Goal: Task Accomplishment & Management: Manage account settings

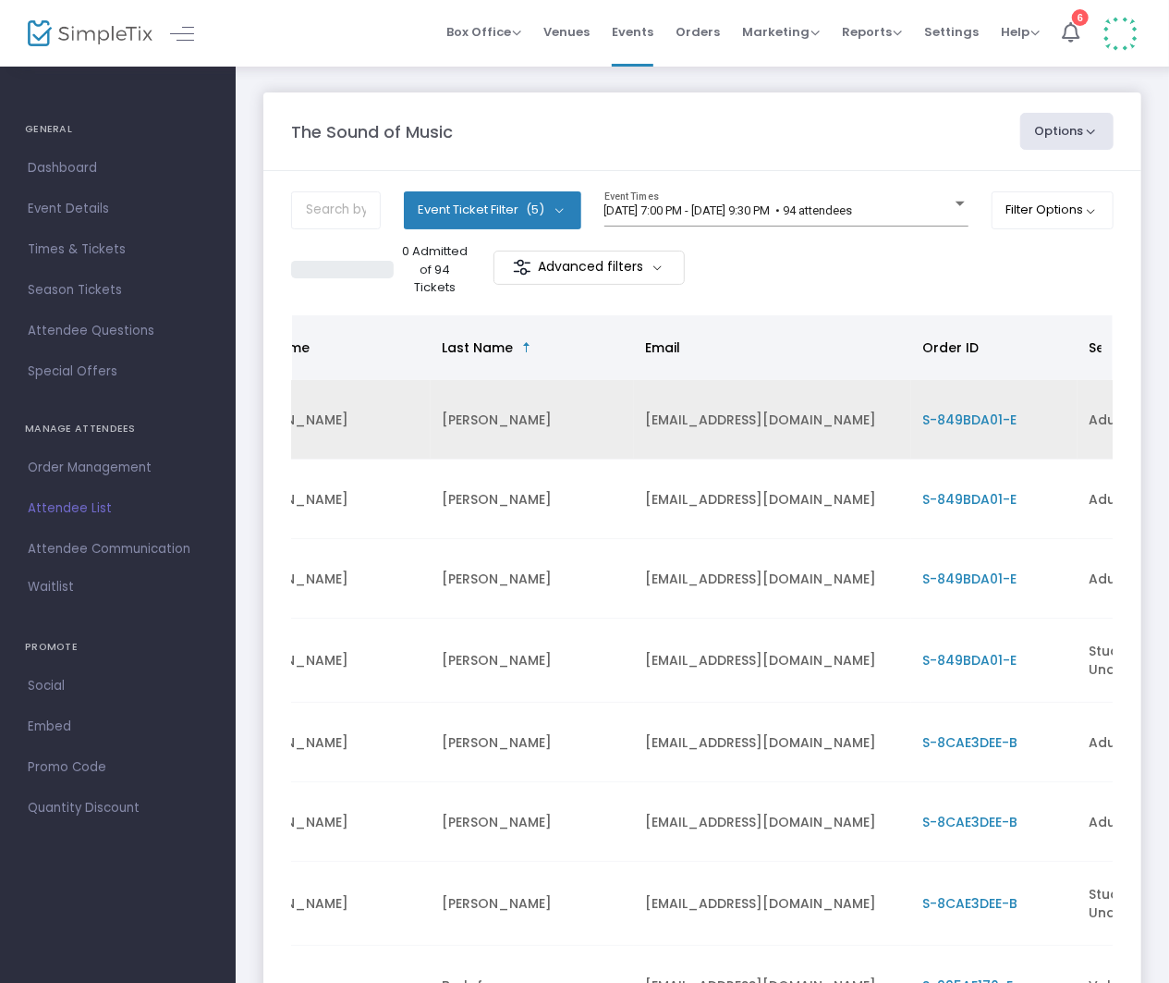
scroll to position [0, 471]
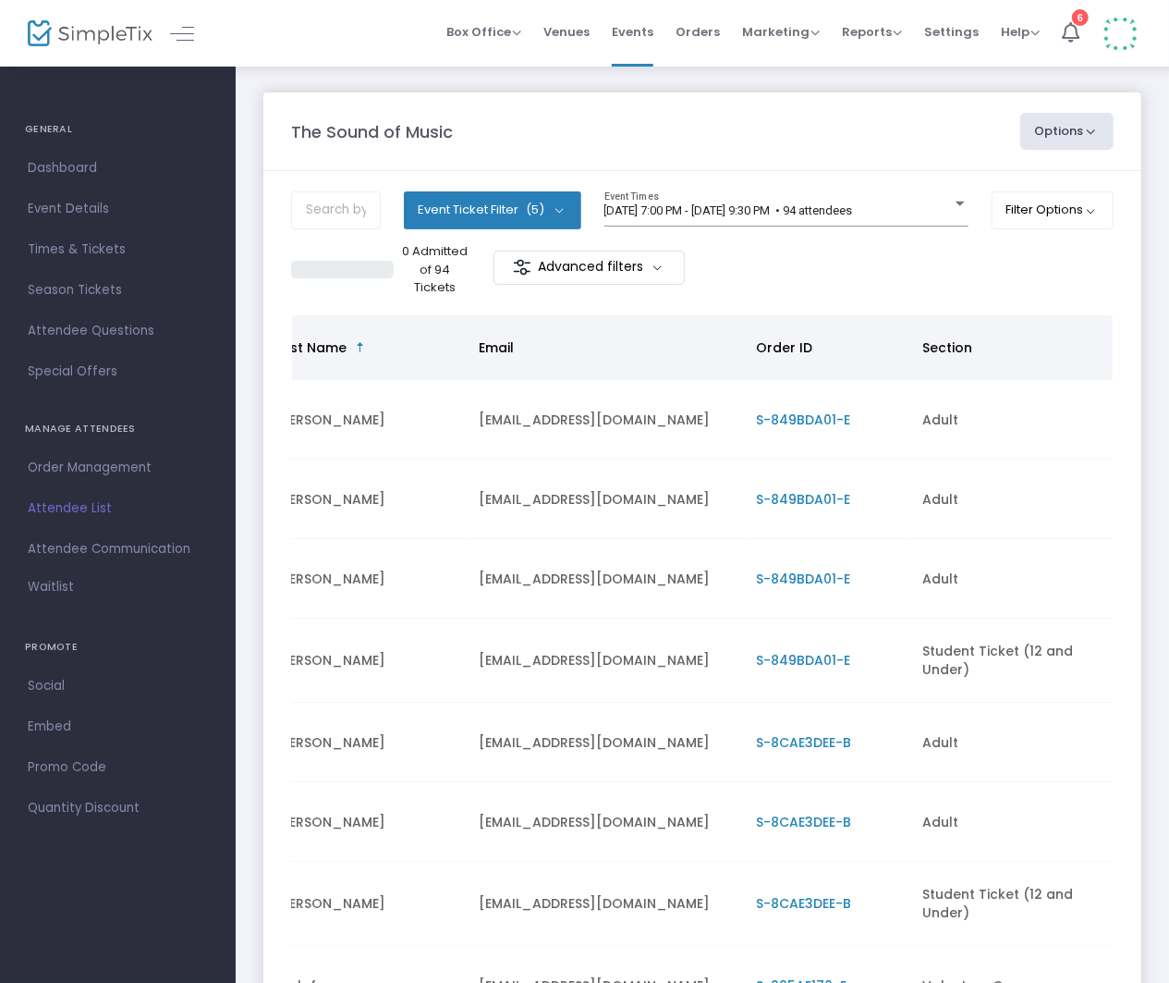
click at [510, 348] on span "Email" at bounding box center [496, 347] width 35 height 18
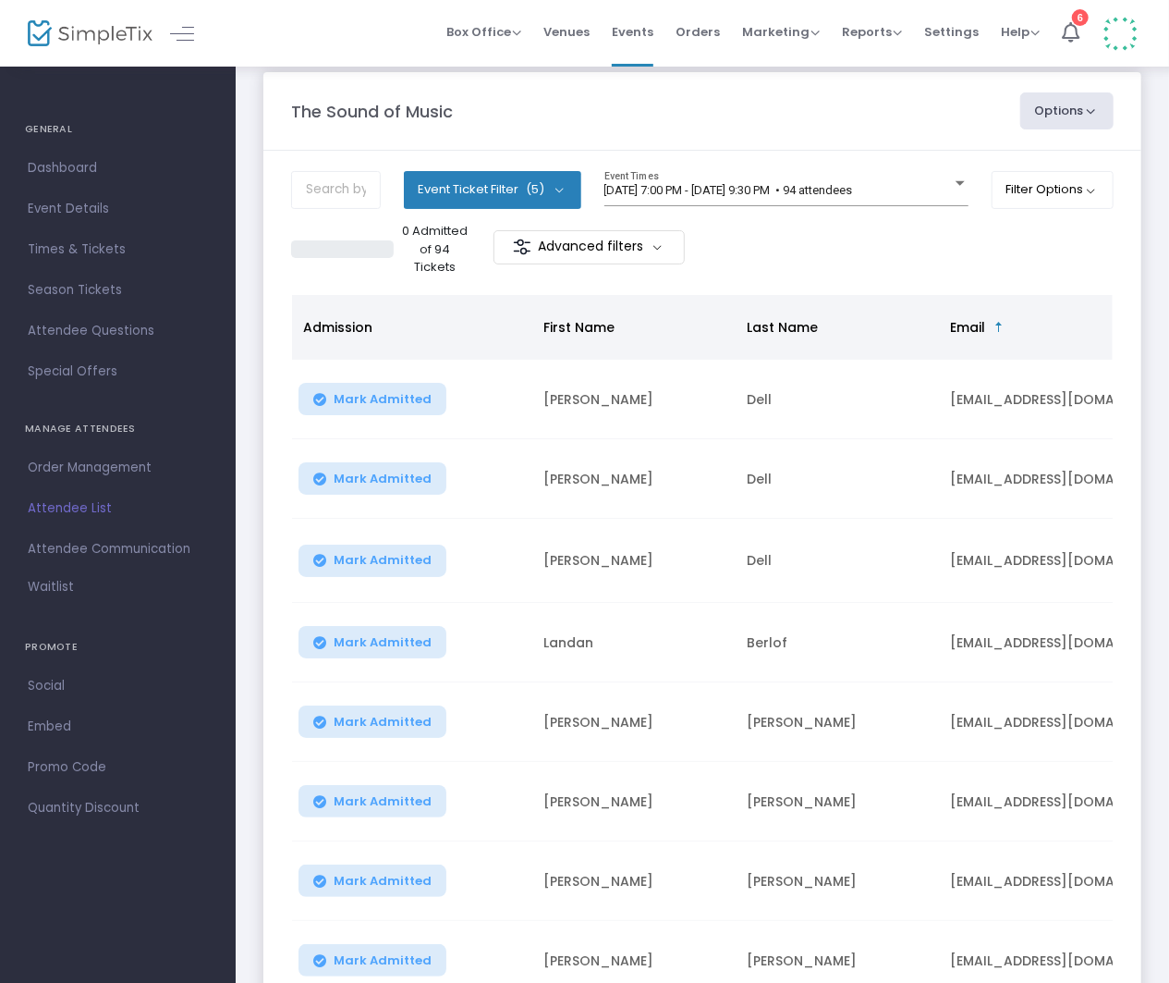
scroll to position [12, 0]
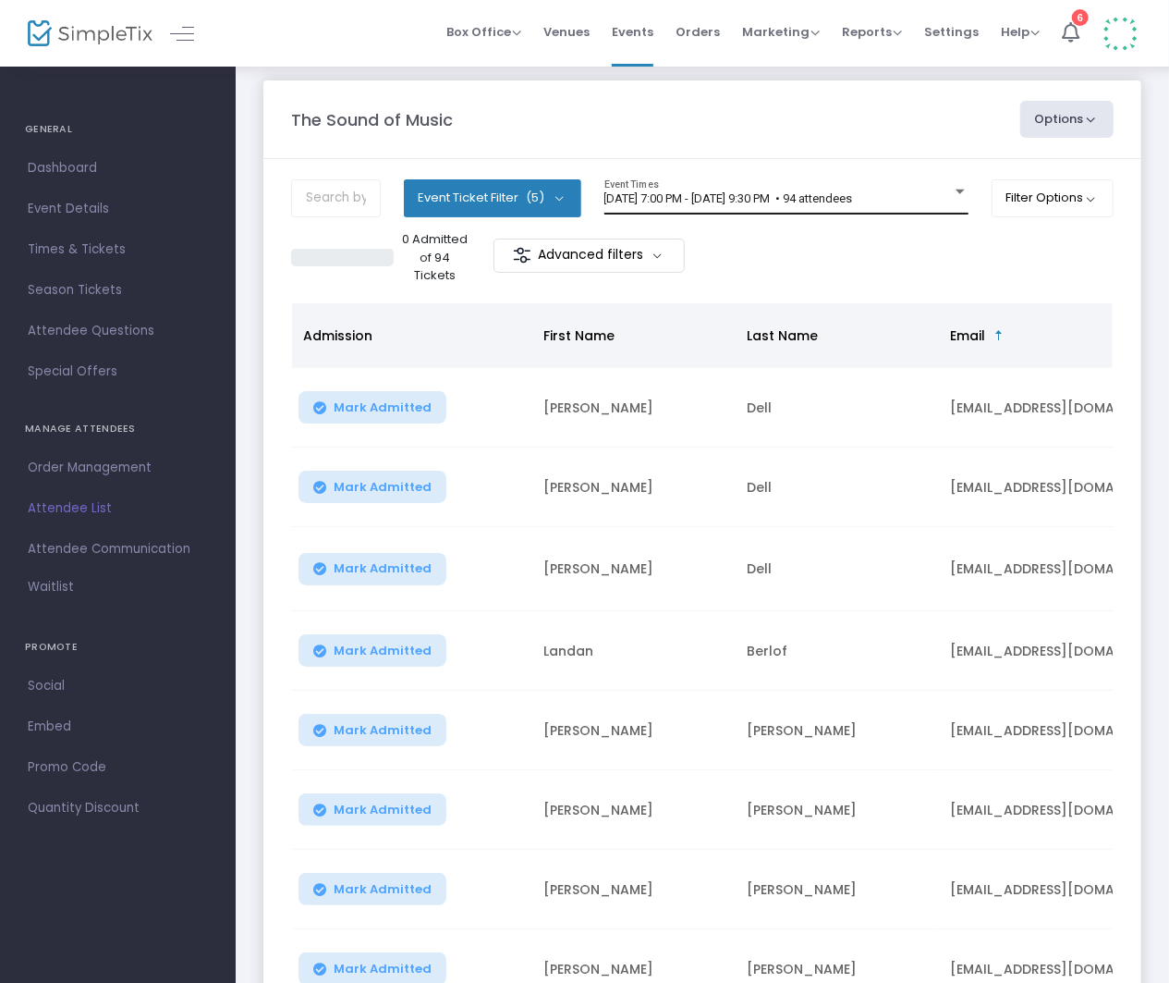
click at [734, 211] on div "8/14/2025 @ 7:00 PM - 8/14/2025 @ 9:30 PM • 94 attendees Event Times" at bounding box center [786, 196] width 364 height 35
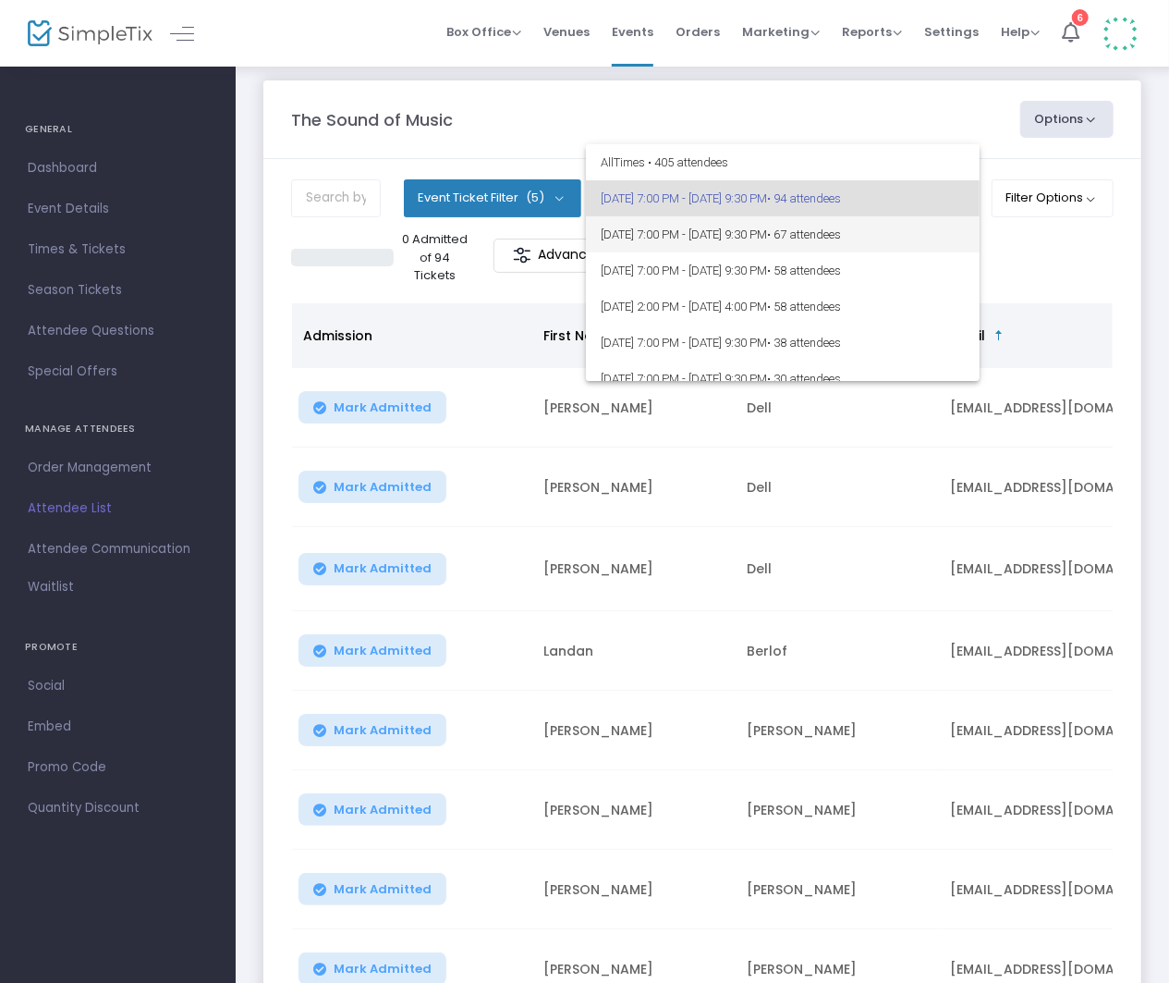
click at [728, 237] on span "8/15/2025 @ 7:00 PM - 8/15/2025 @ 9:30 PM • 67 attendees" at bounding box center [783, 234] width 364 height 36
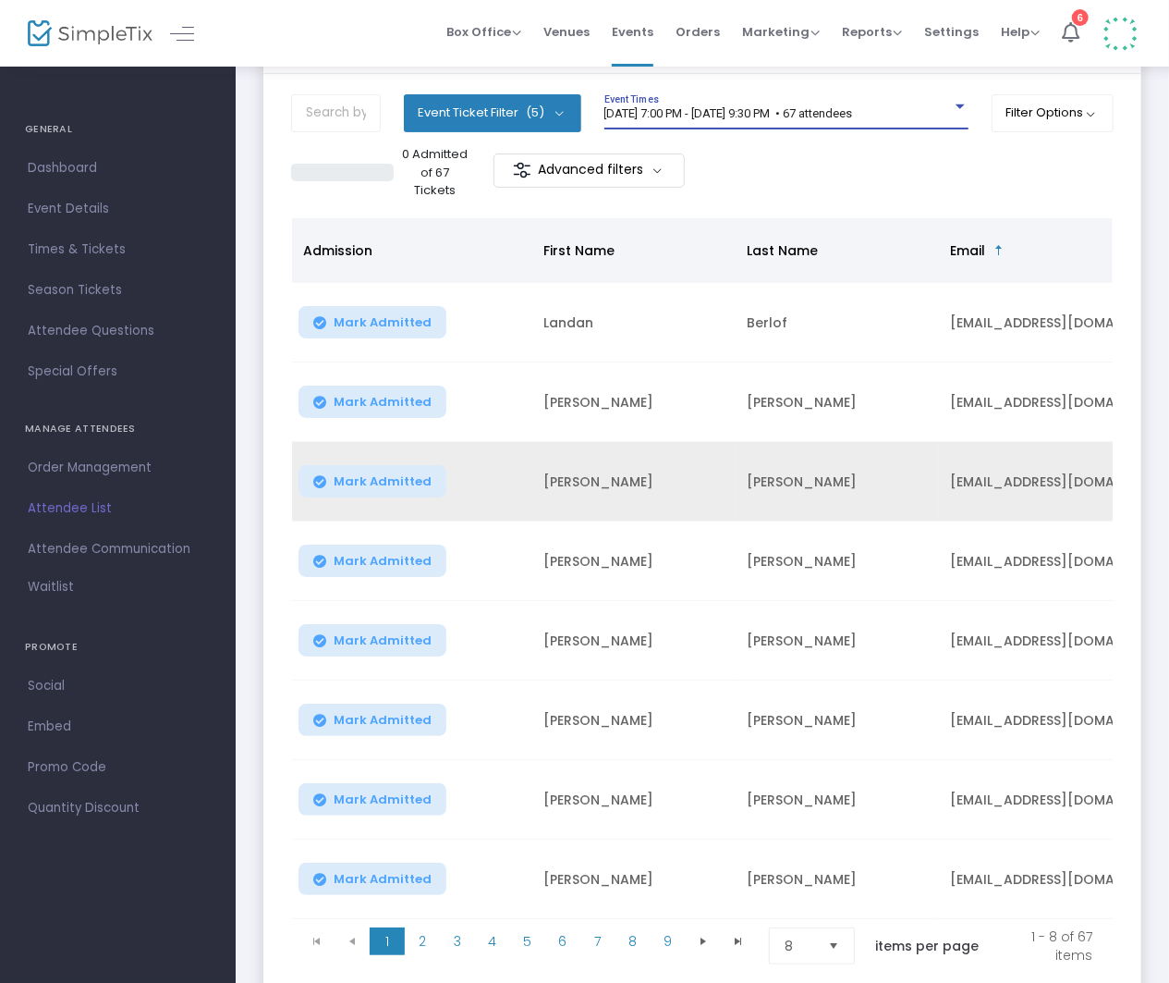
scroll to position [98, 0]
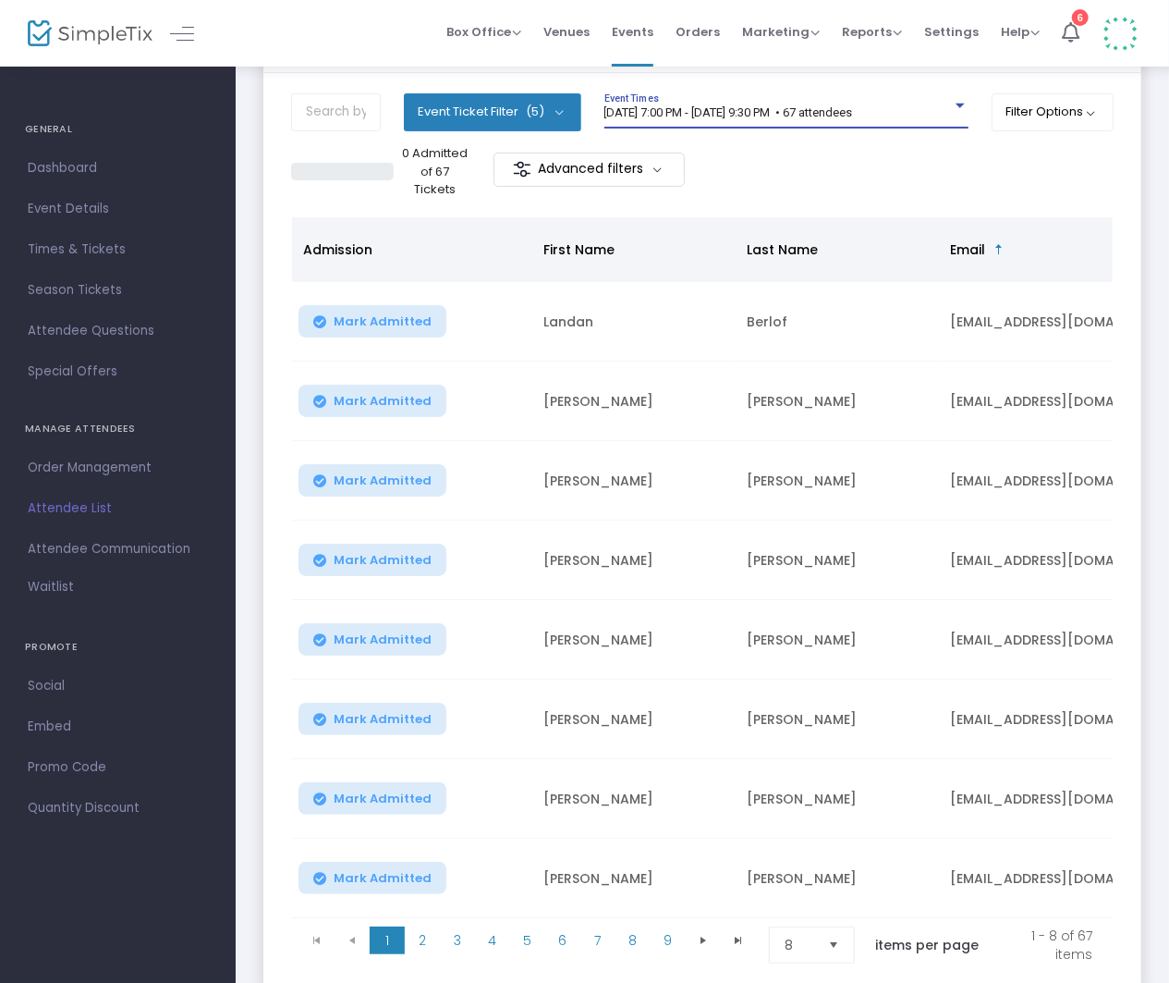
click at [718, 125] on div "8/15/2025 @ 7:00 PM - 8/15/2025 @ 9:30 PM • 67 attendees Event Times" at bounding box center [786, 110] width 364 height 35
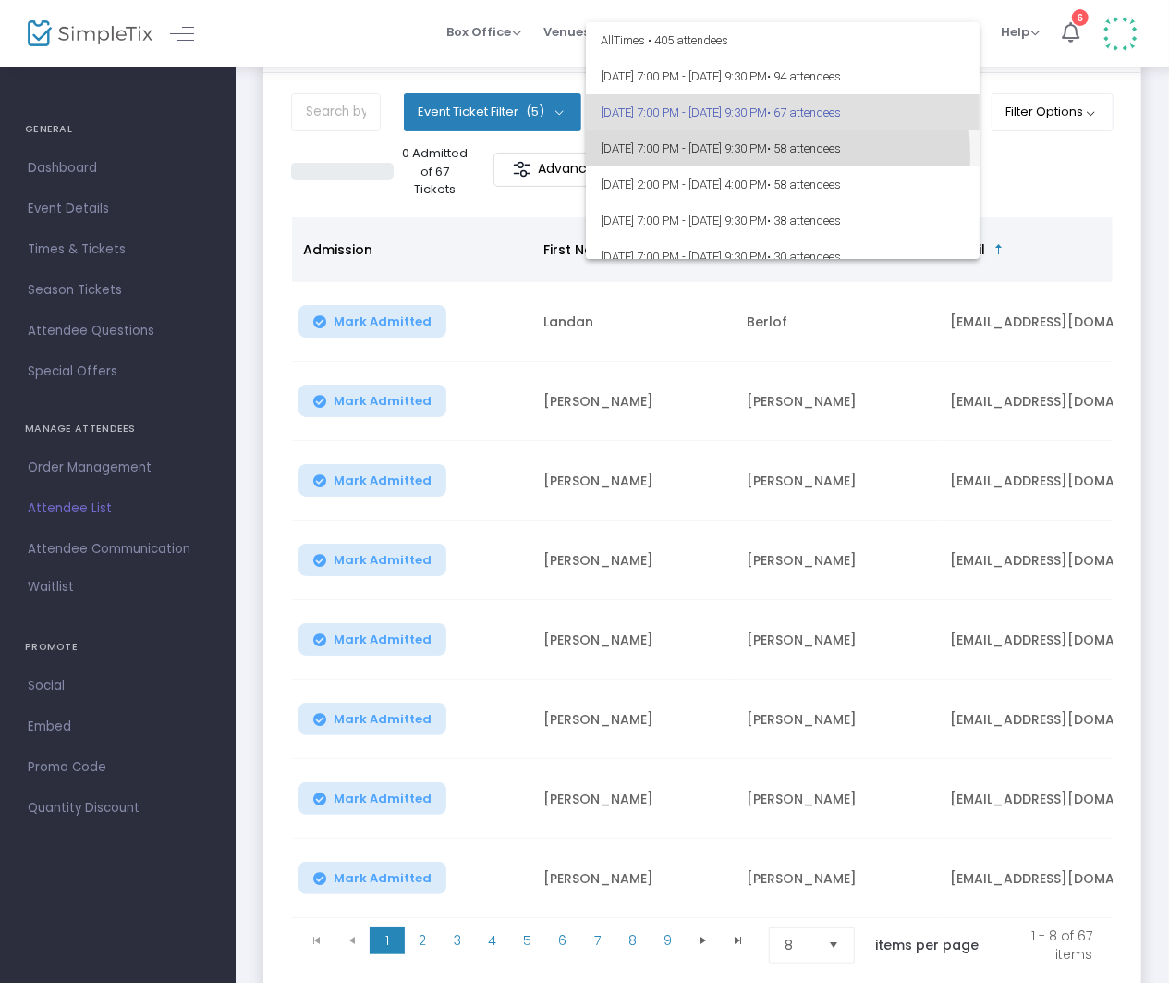
click at [714, 155] on span "8/16/2025 @ 7:00 PM - 8/16/2025 @ 9:30 PM • 58 attendees" at bounding box center [783, 148] width 364 height 36
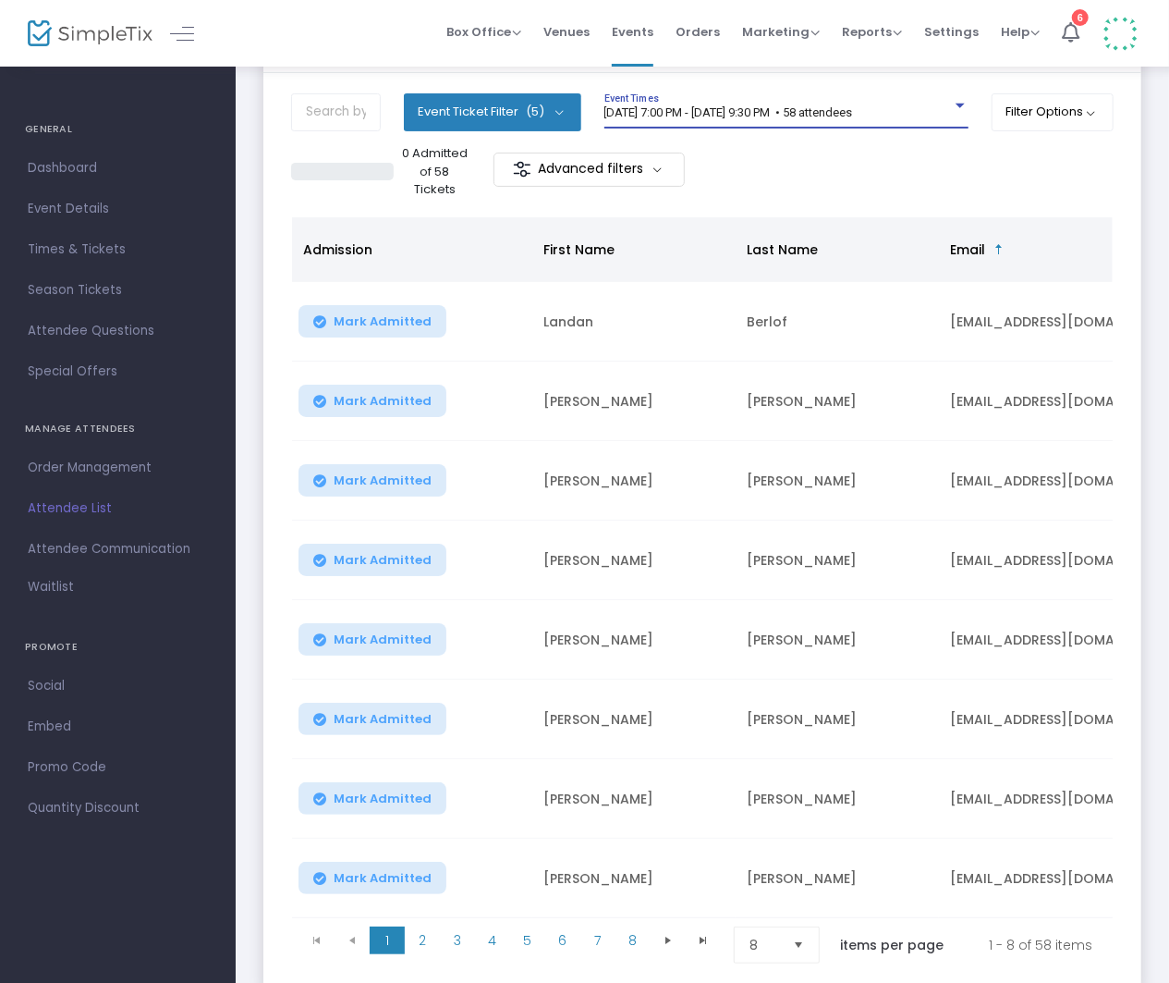
click at [839, 113] on span "8/16/2025 @ 7:00 PM - 8/16/2025 @ 9:30 PM • 58 attendees" at bounding box center [728, 112] width 249 height 14
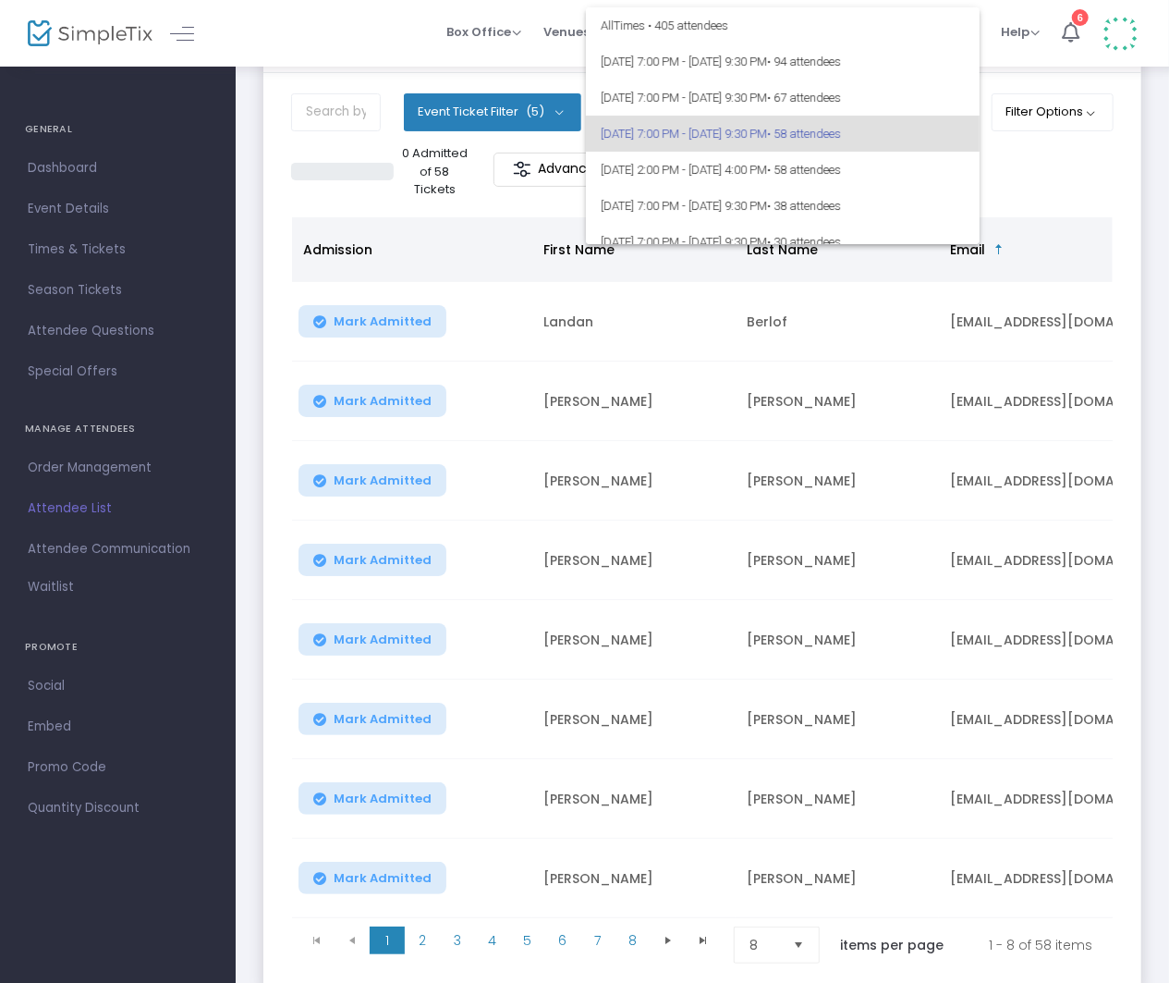
scroll to position [21, 0]
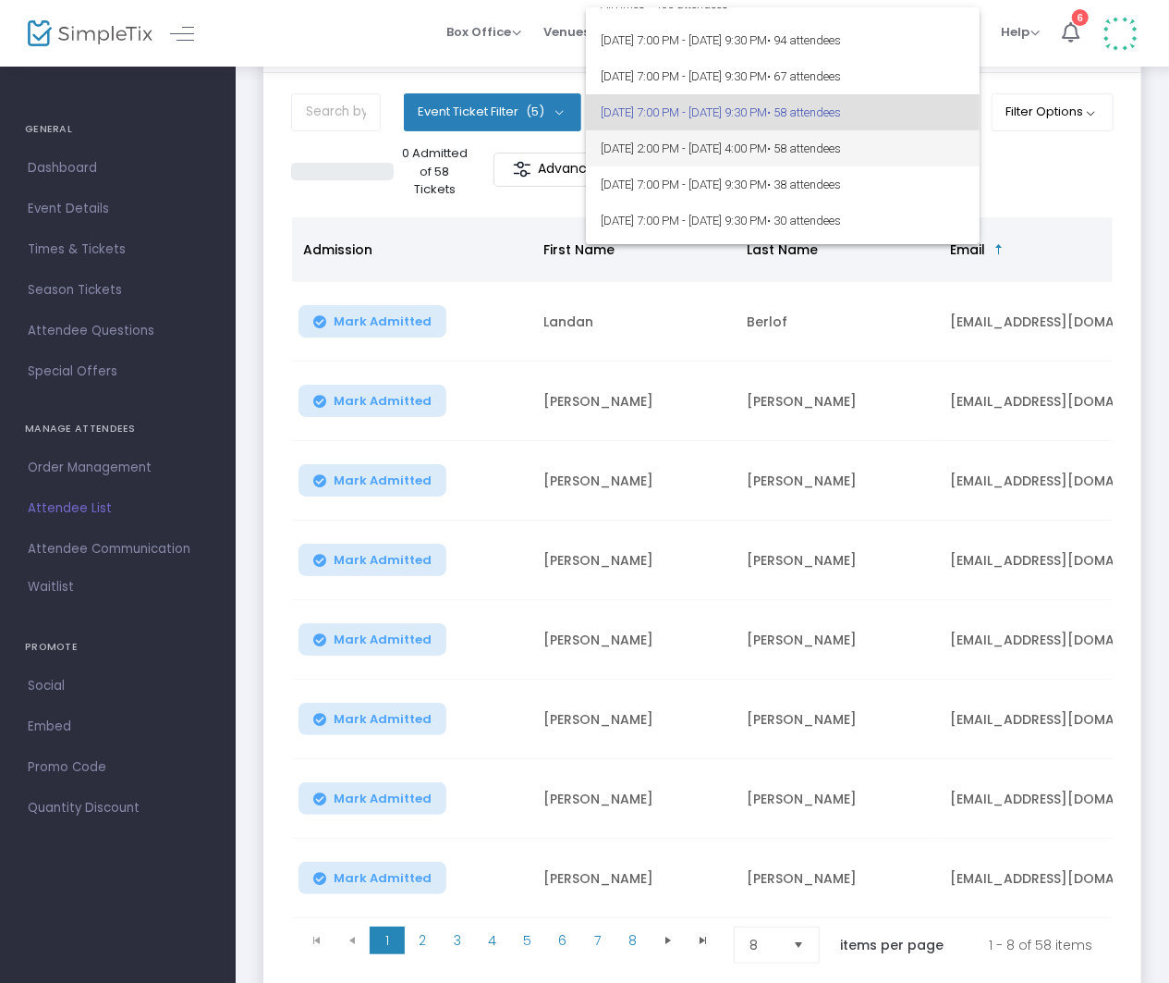
click at [800, 155] on span "8/17/2025 @ 2:00 PM - 8/17/2025 @ 4:00 PM • 58 attendees" at bounding box center [783, 148] width 364 height 36
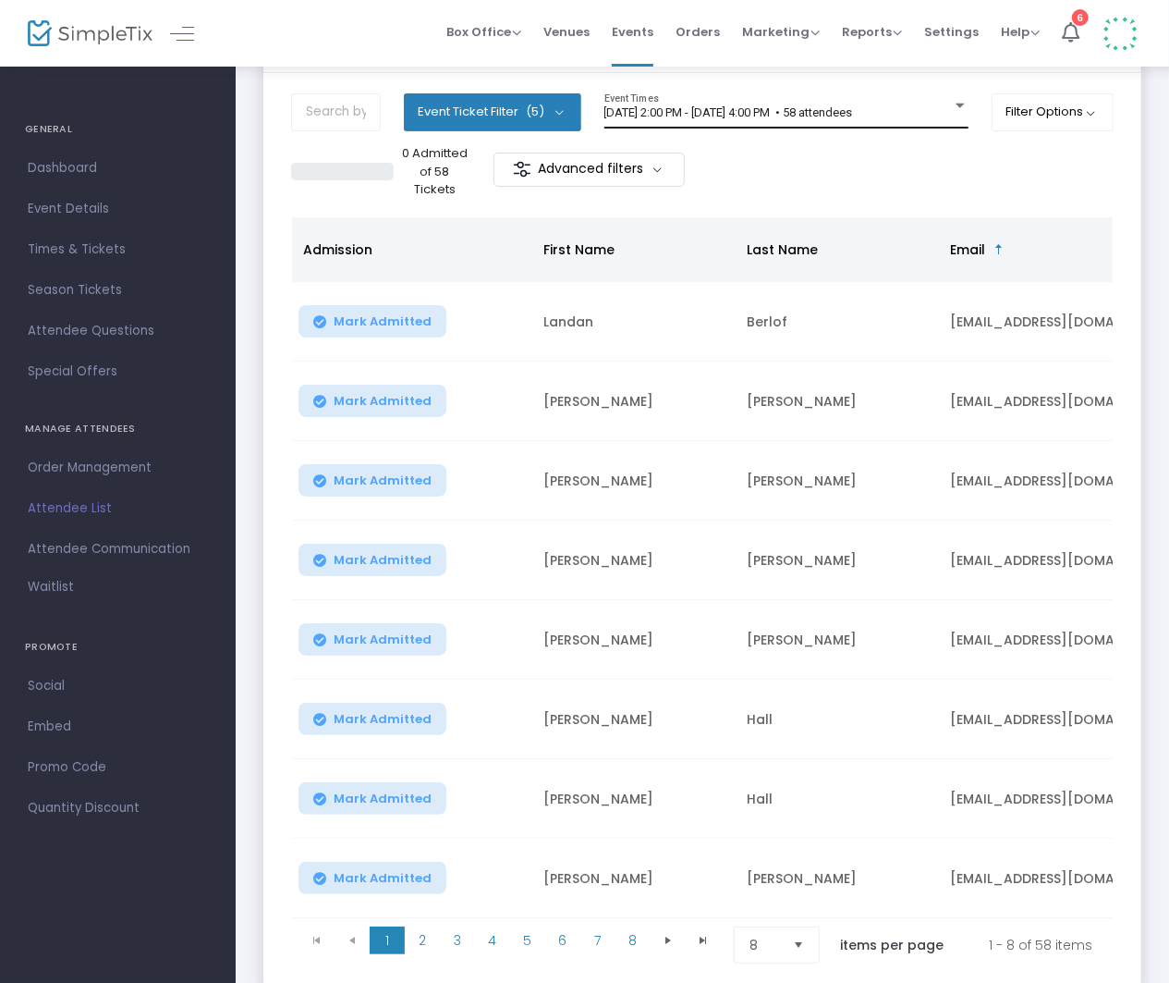
click at [857, 104] on div "8/17/2025 @ 2:00 PM - 8/17/2025 @ 4:00 PM • 58 attendees Event Times" at bounding box center [786, 110] width 364 height 35
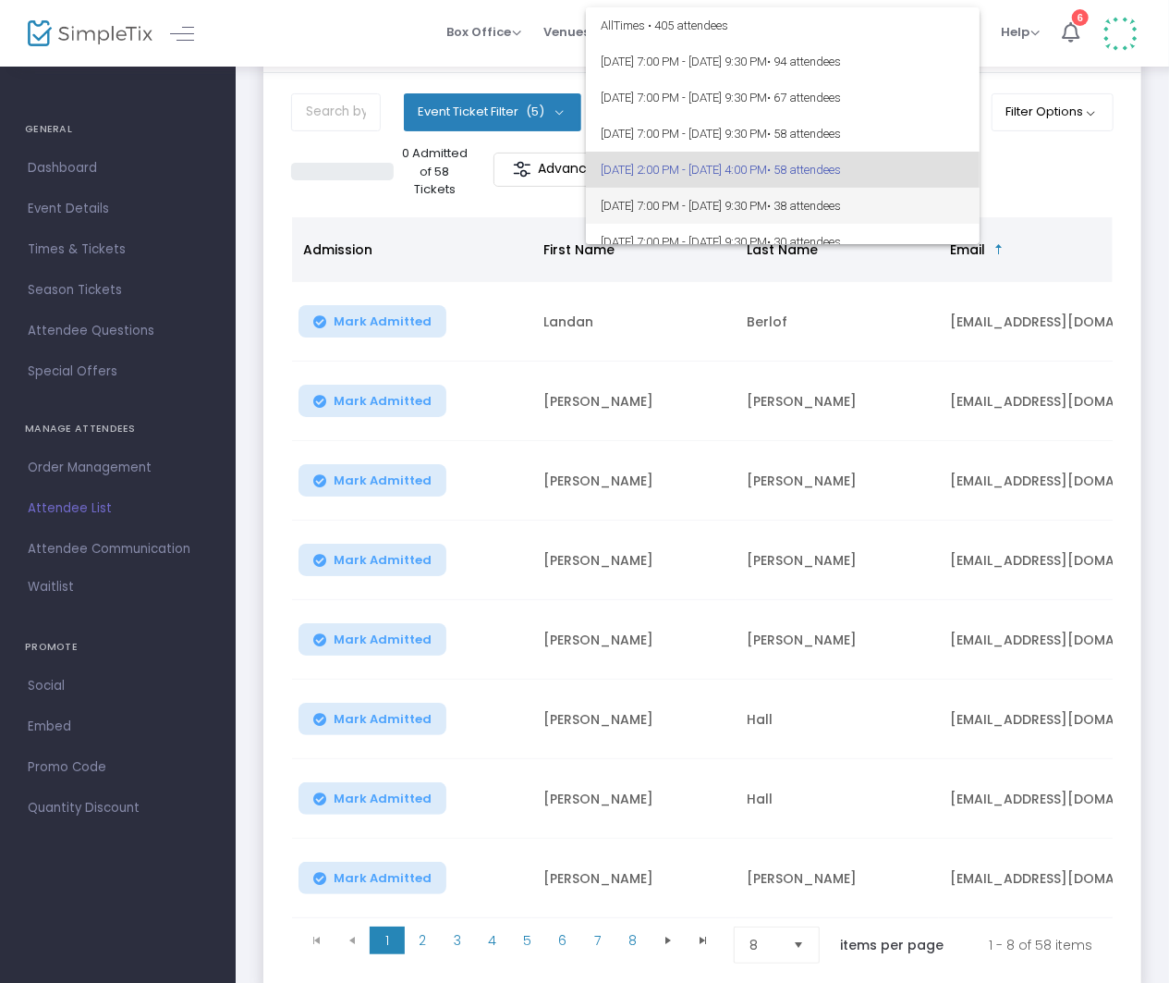
scroll to position [57, 0]
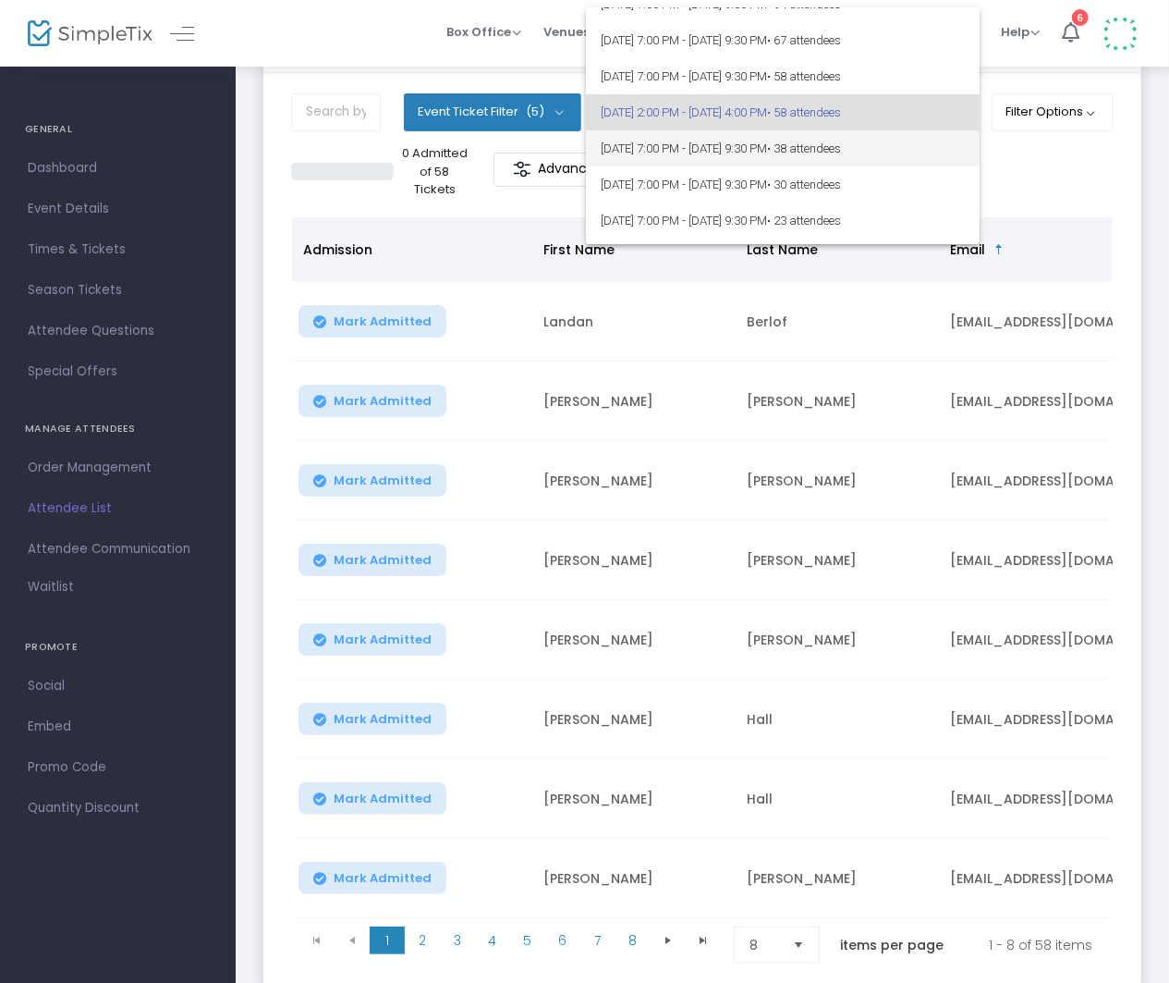
click at [833, 140] on span "8/21/2025 @ 7:00 PM - 8/21/2025 @ 9:30 PM • 38 attendees" at bounding box center [783, 148] width 364 height 36
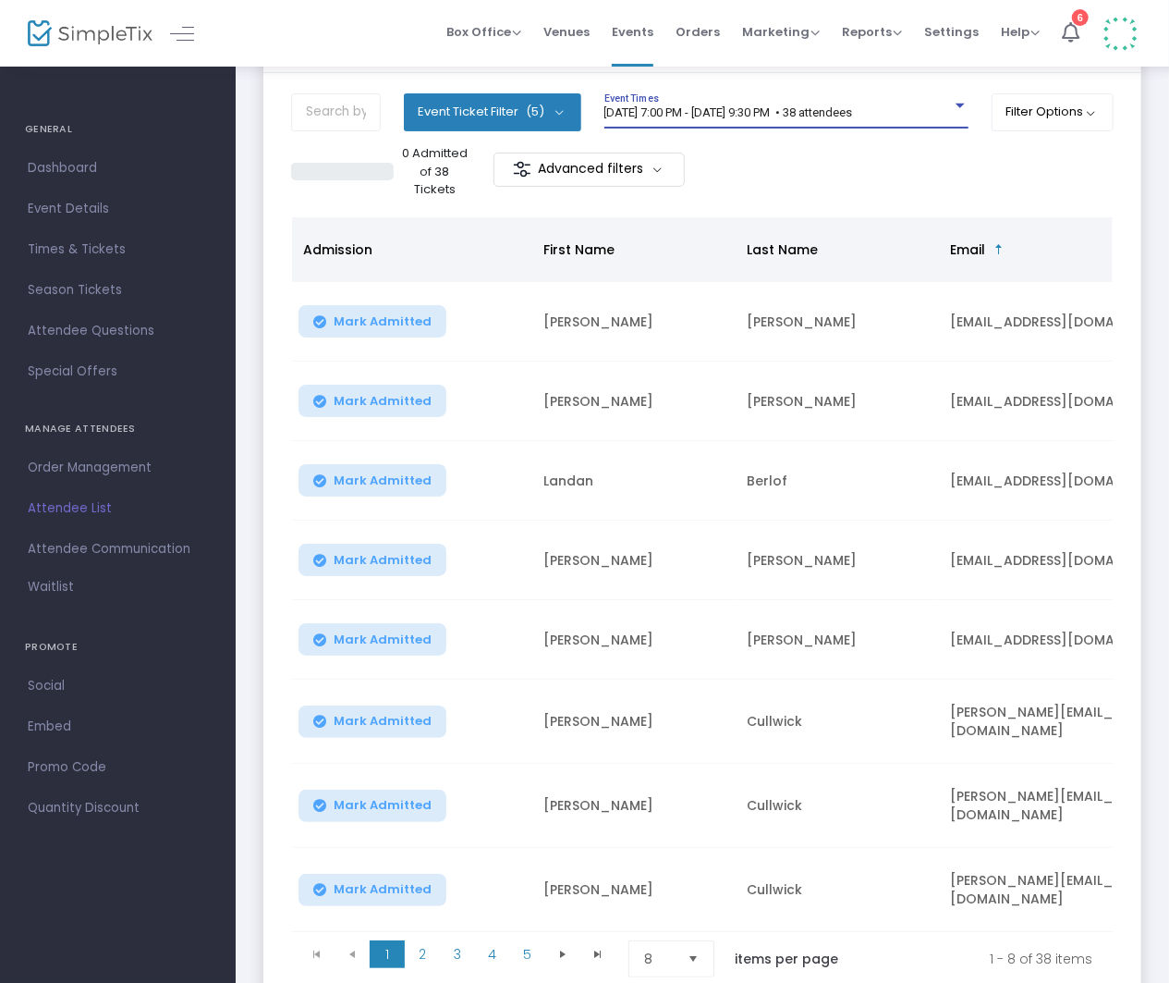
click at [813, 111] on span "8/21/2025 @ 7:00 PM - 8/21/2025 @ 9:30 PM • 38 attendees" at bounding box center [728, 112] width 249 height 14
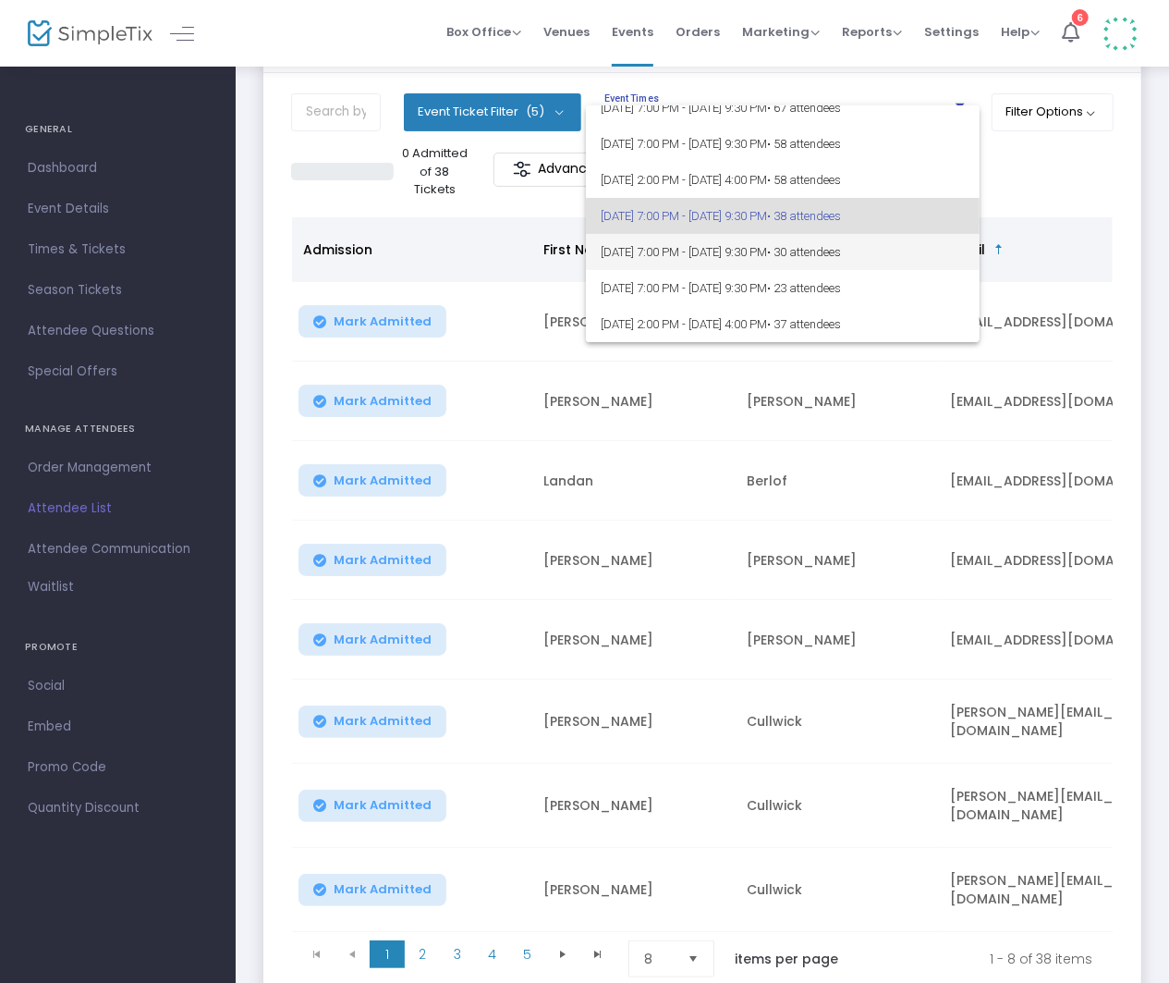
click at [739, 259] on span "8/22/2025 @ 7:00 PM - 8/22/2025 @ 9:30 PM • 30 attendees" at bounding box center [783, 252] width 364 height 36
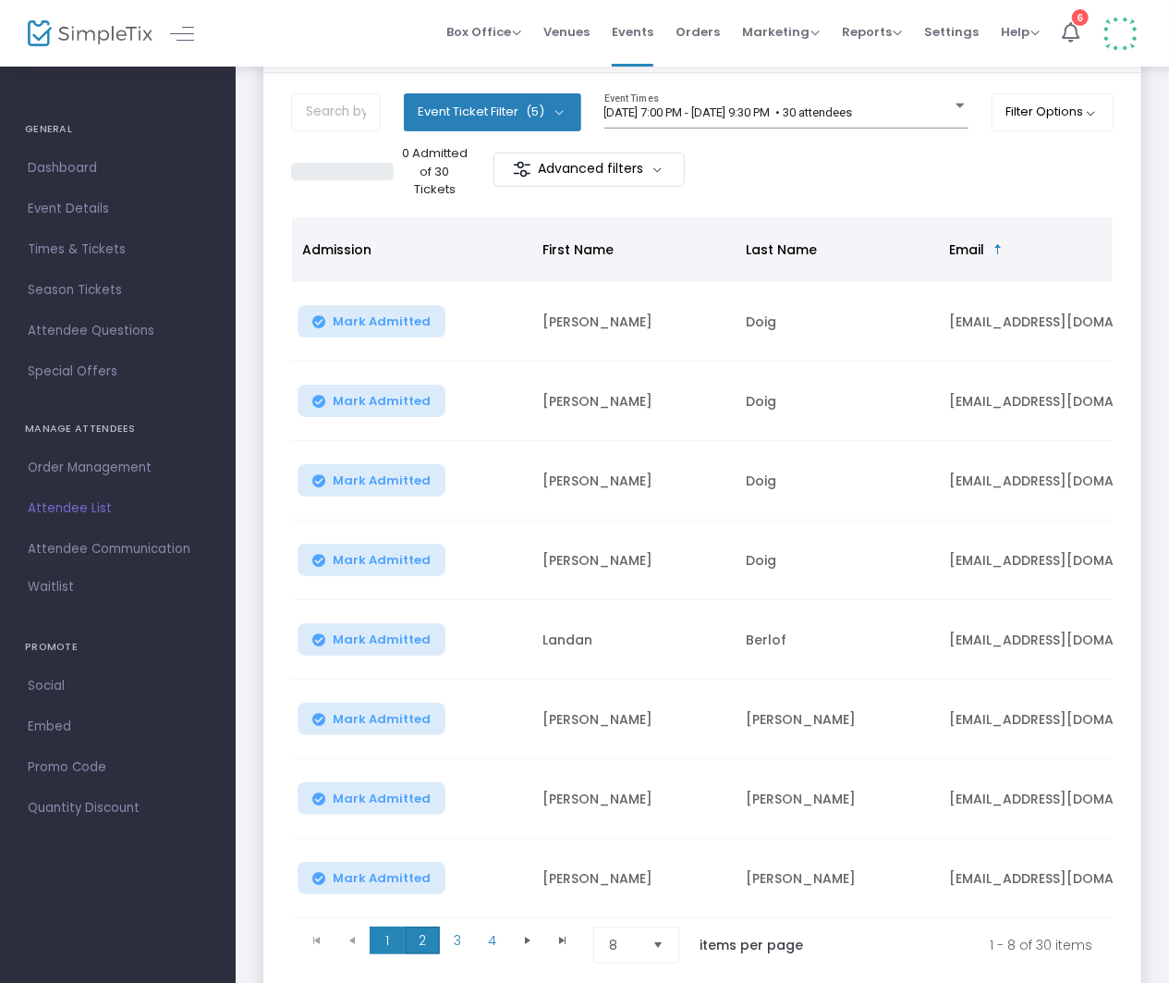
click at [422, 935] on span "2" at bounding box center [422, 940] width 35 height 28
click at [652, 109] on span "8/22/2025 @ 7:00 PM - 8/22/2025 @ 9:30 PM • 30 attendees" at bounding box center [728, 112] width 249 height 14
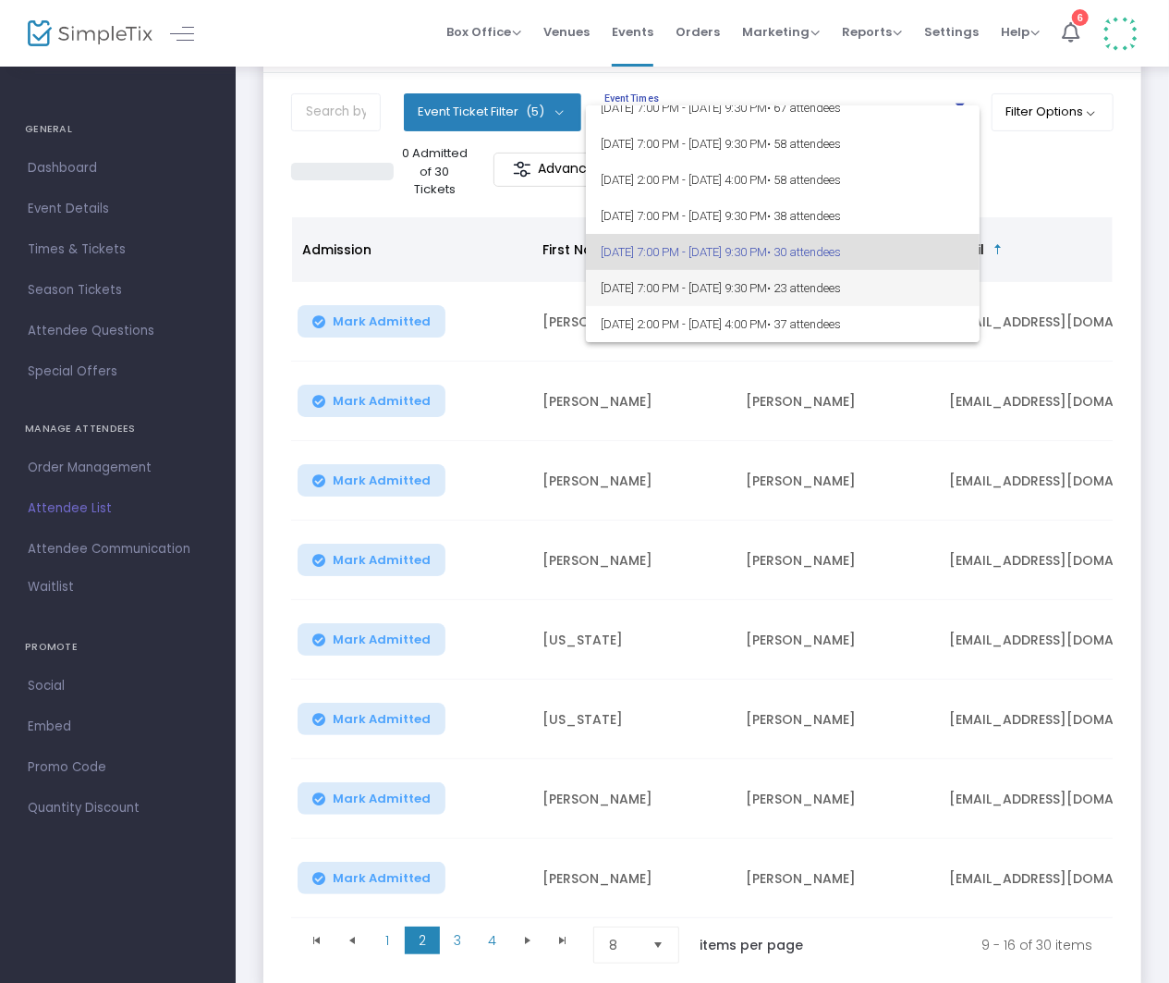
click at [653, 288] on span "8/23/2025 @ 7:00 PM - 8/23/2025 @ 9:30 PM • 23 attendees" at bounding box center [783, 288] width 364 height 36
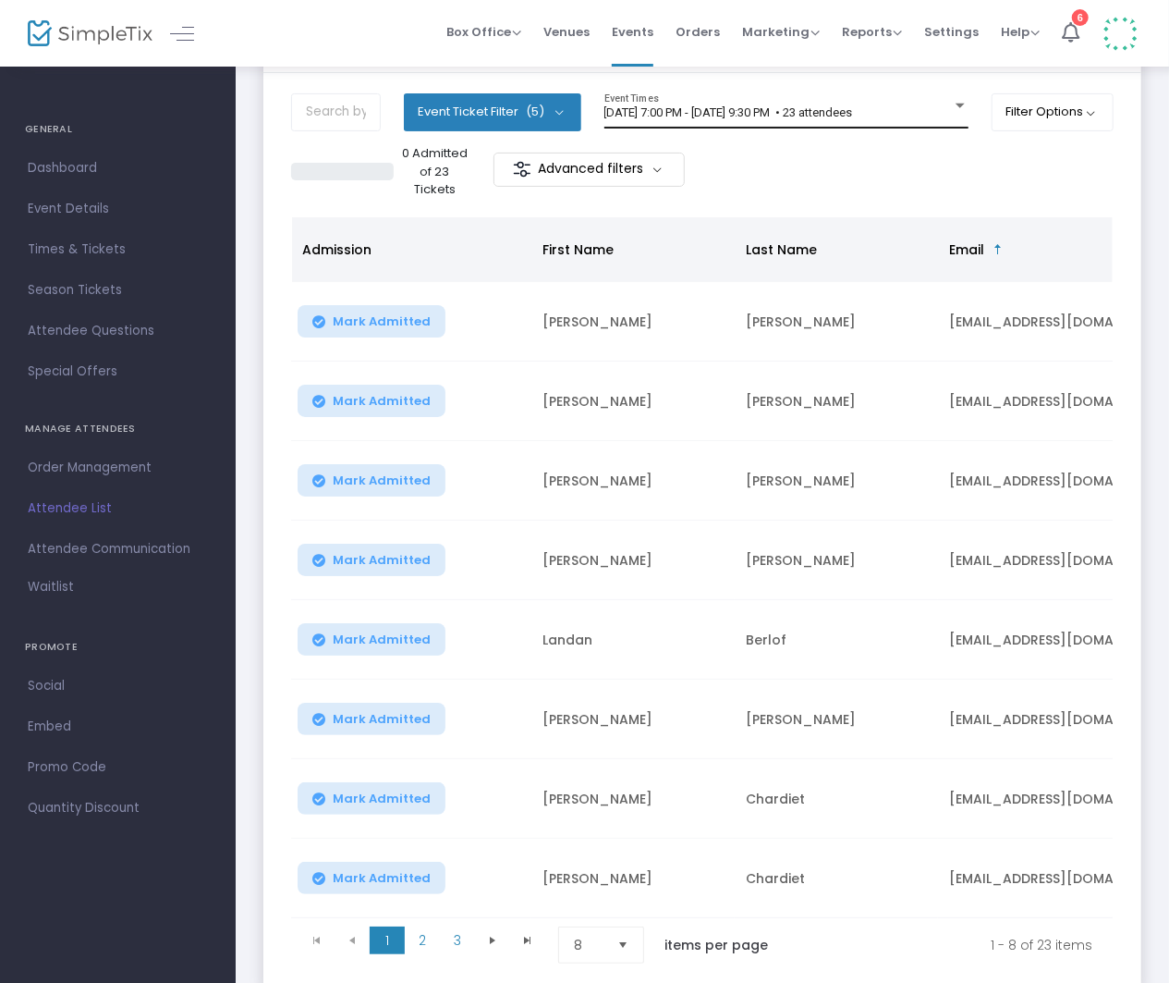
click at [690, 102] on div "8/23/2025 @ 7:00 PM - 8/23/2025 @ 9:30 PM • 23 attendees Event Times" at bounding box center [786, 110] width 364 height 35
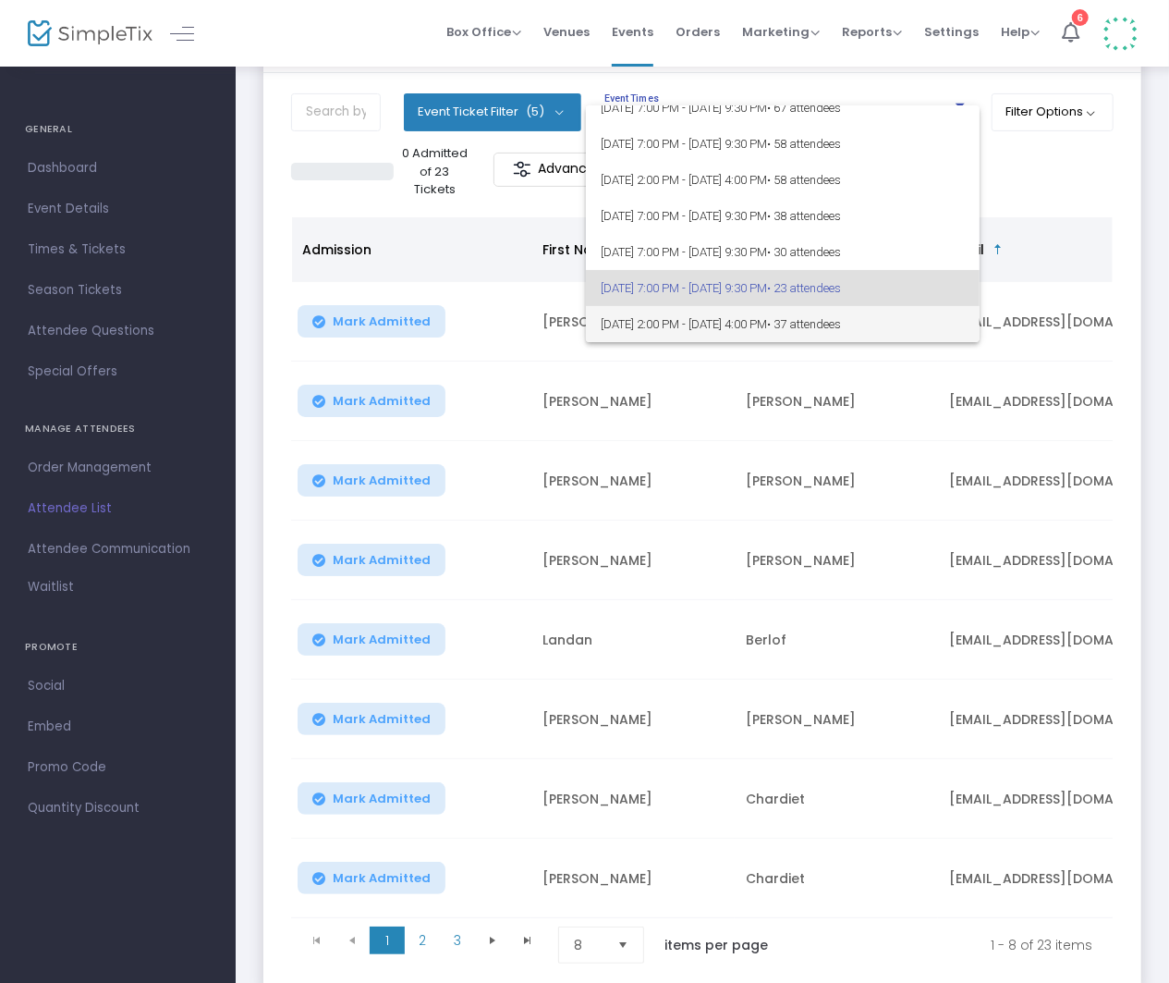
click at [647, 320] on span "8/24/2025 @ 2:00 PM - 8/24/2025 @ 4:00 PM • 37 attendees" at bounding box center [783, 324] width 364 height 36
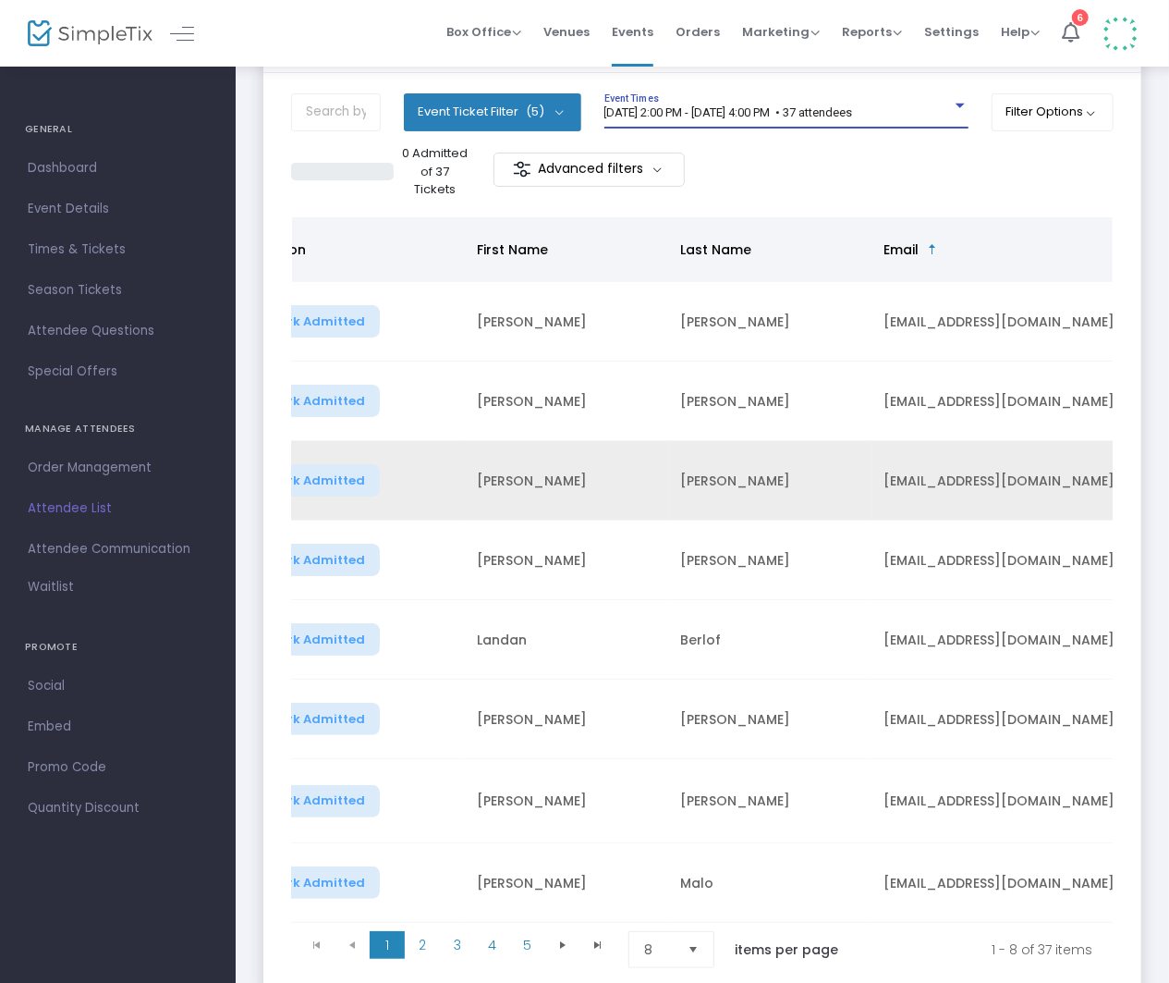
scroll to position [0, 79]
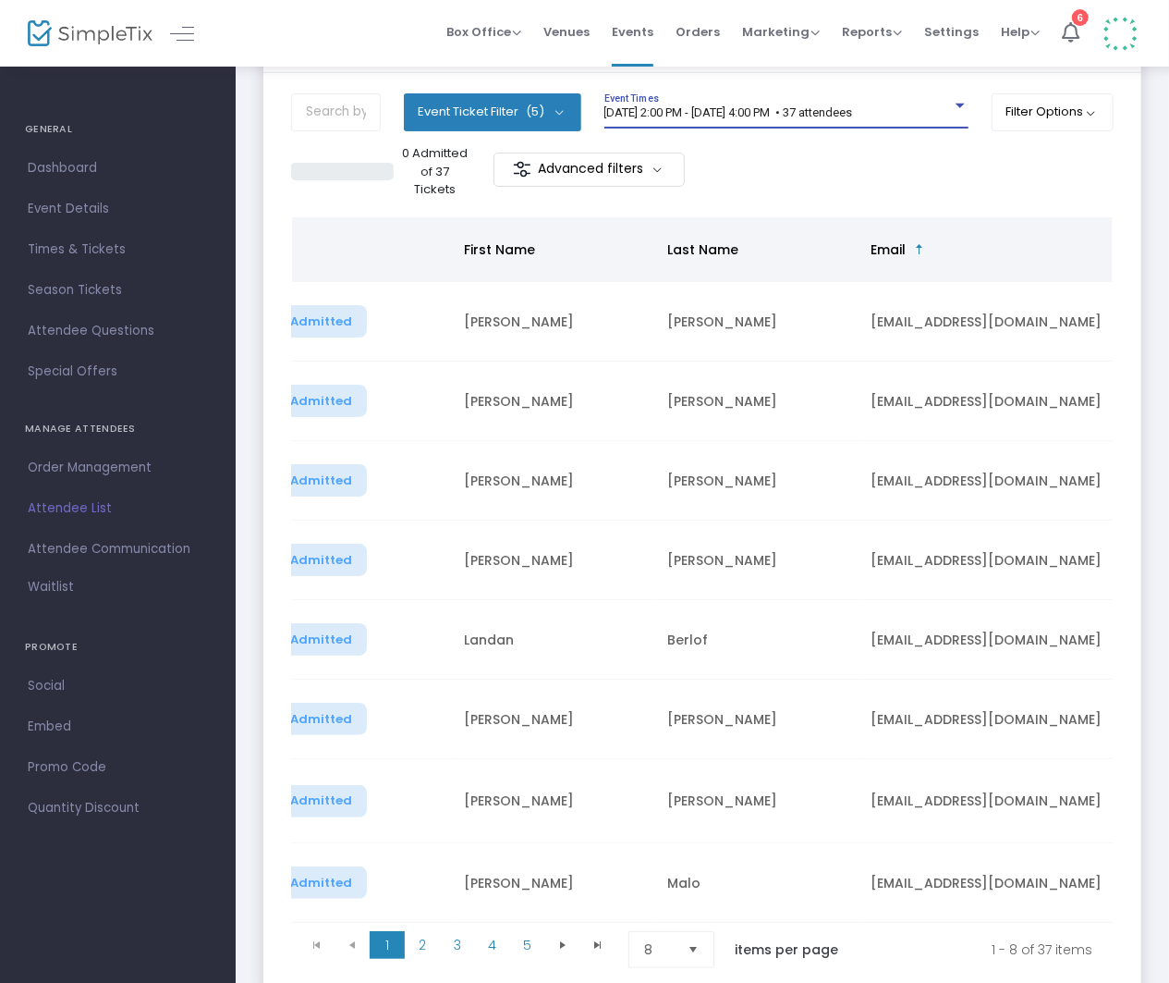
click at [795, 105] on span "8/24/2025 @ 2:00 PM - 8/24/2025 @ 4:00 PM • 37 attendees" at bounding box center [728, 112] width 249 height 14
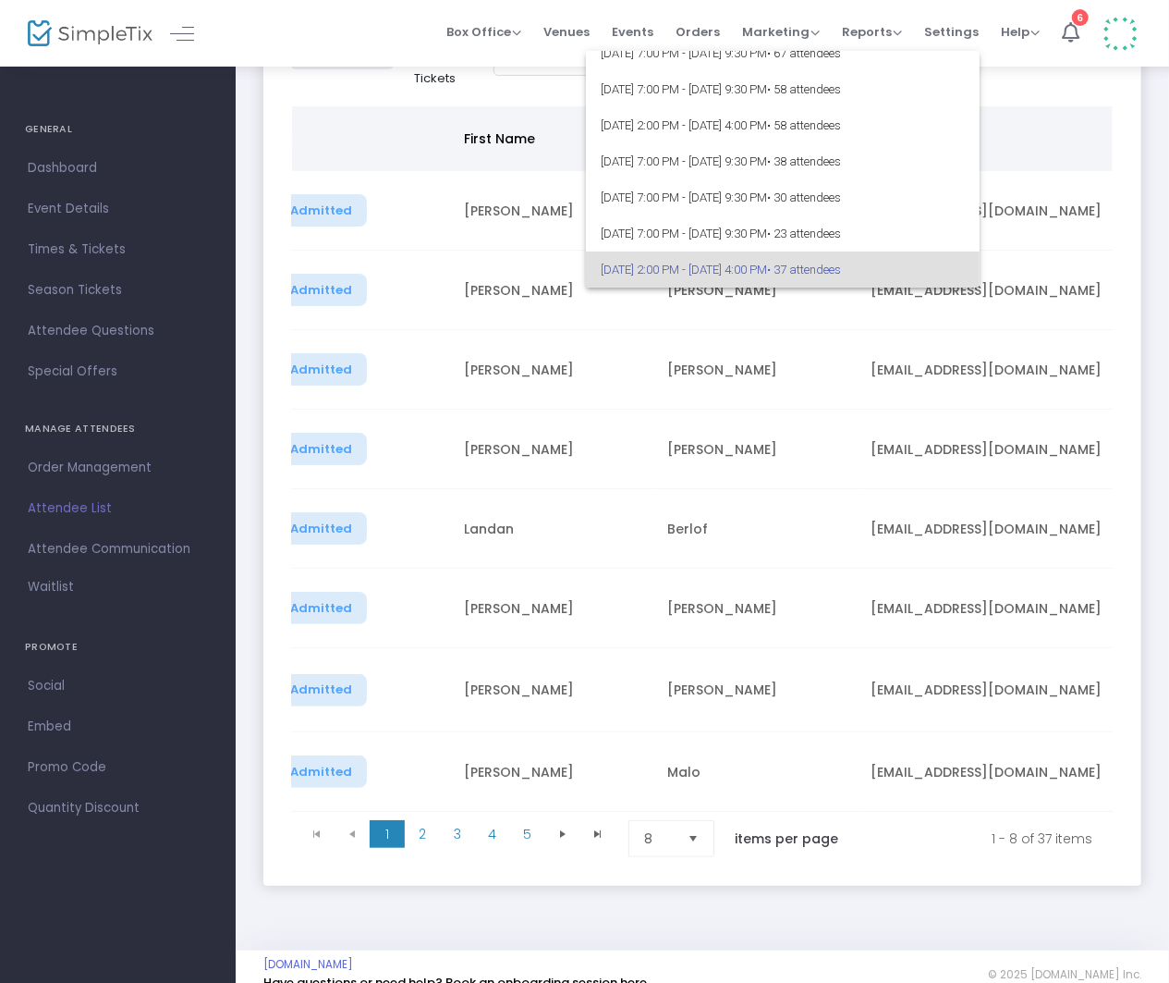
scroll to position [0, 0]
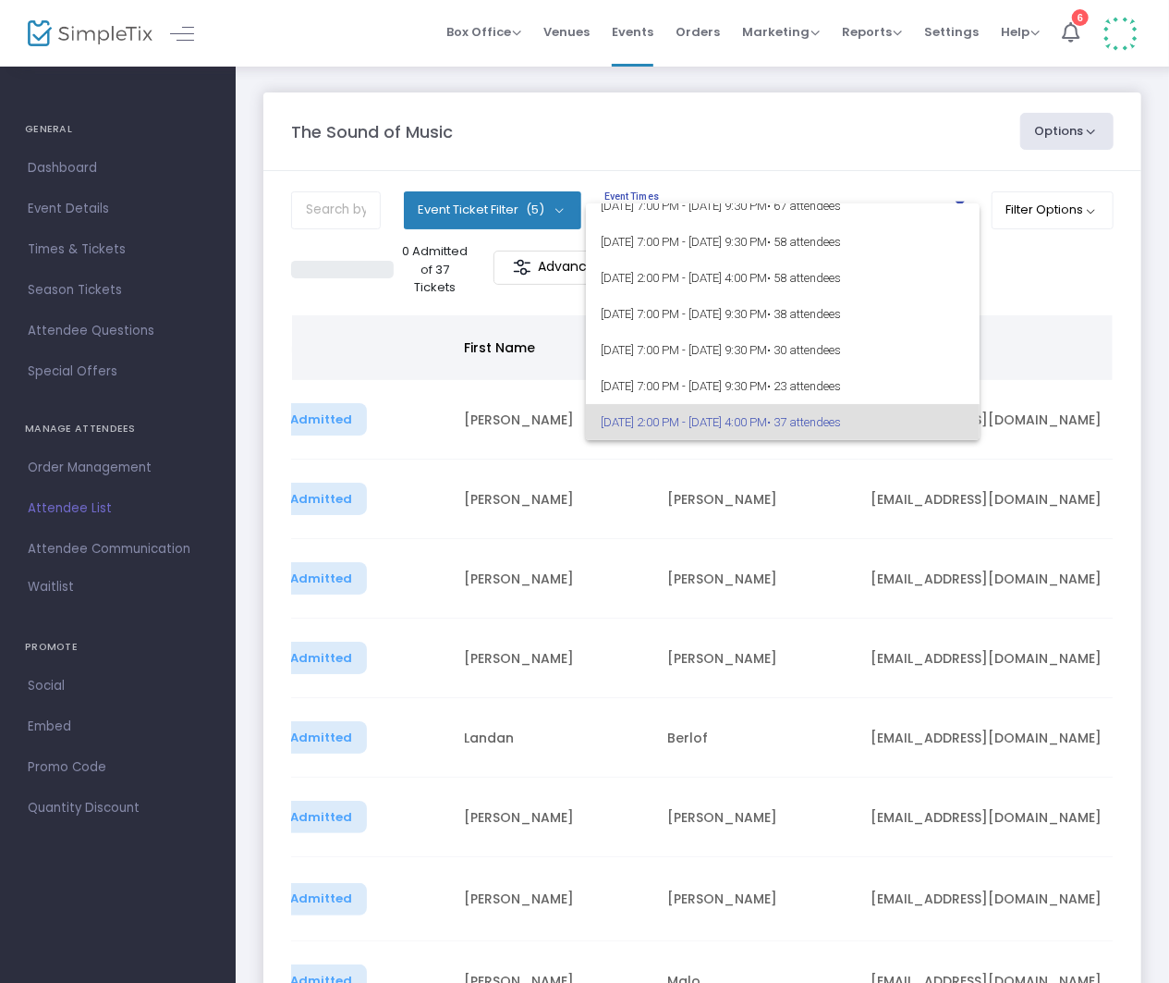
click at [1044, 285] on div at bounding box center [584, 491] width 1169 height 983
